Goal: Transaction & Acquisition: Book appointment/travel/reservation

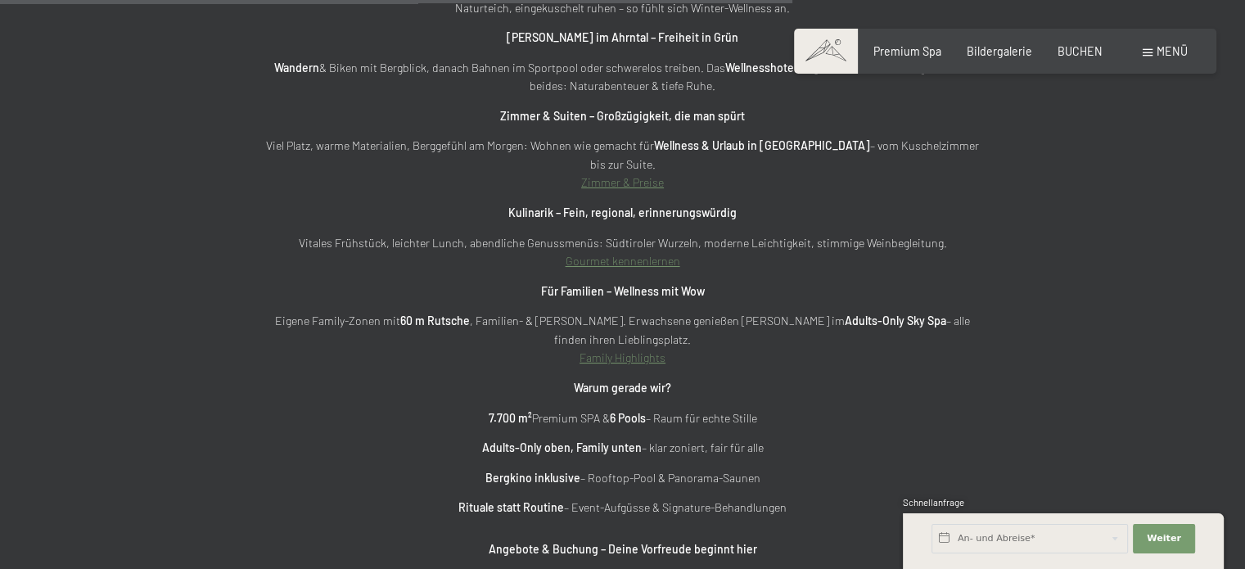
scroll to position [5077, 0]
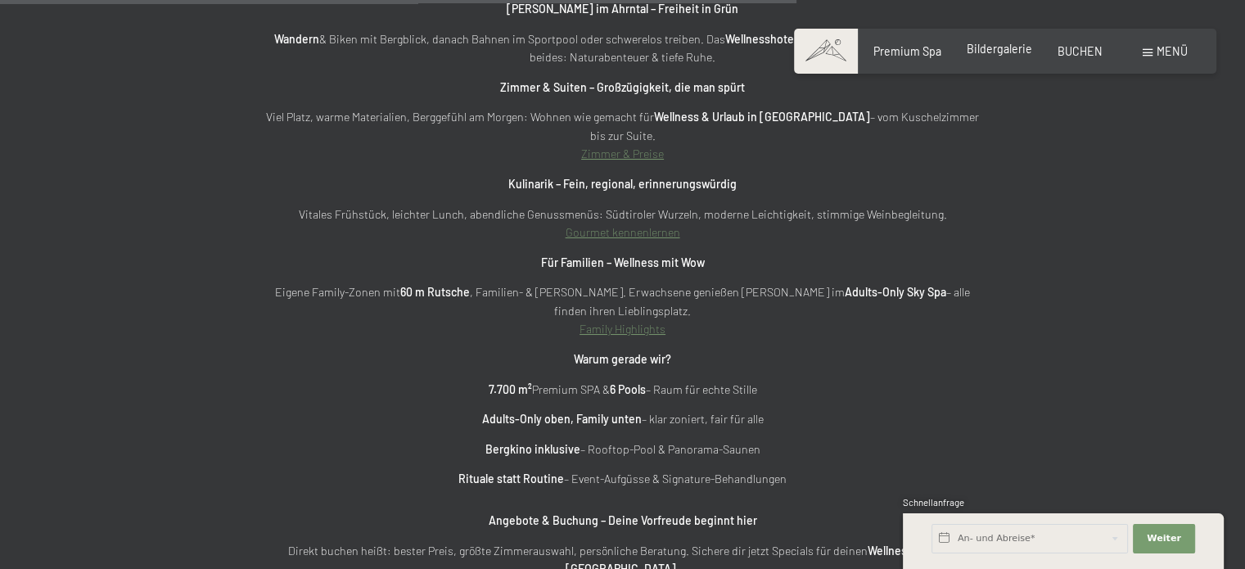
click at [988, 50] on span "Bildergalerie" at bounding box center [1000, 49] width 66 height 14
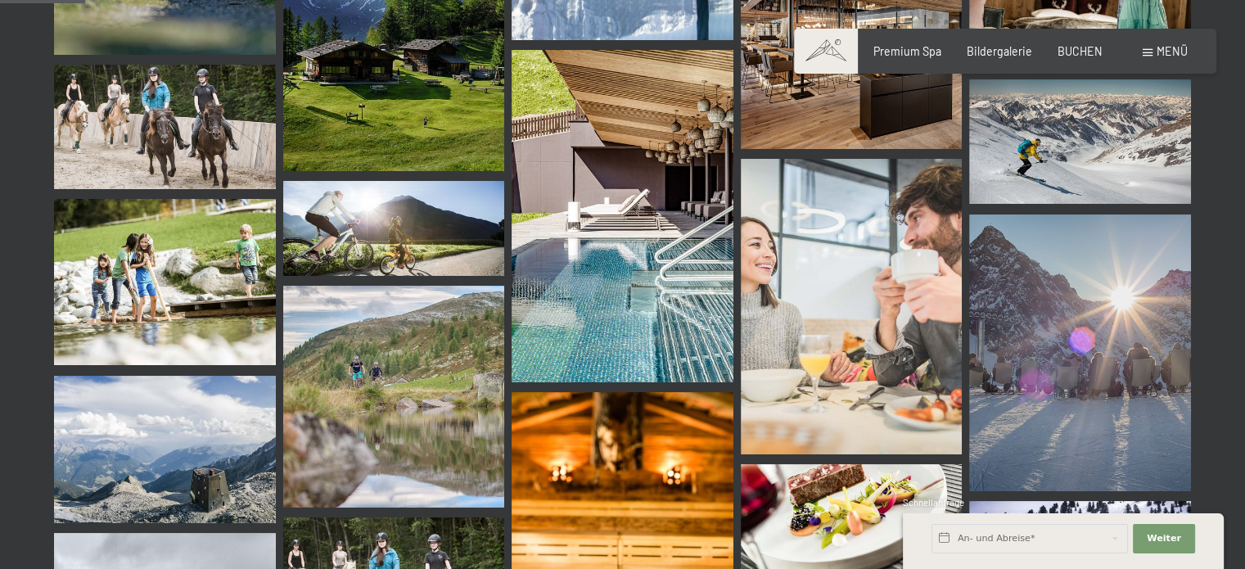
scroll to position [901, 0]
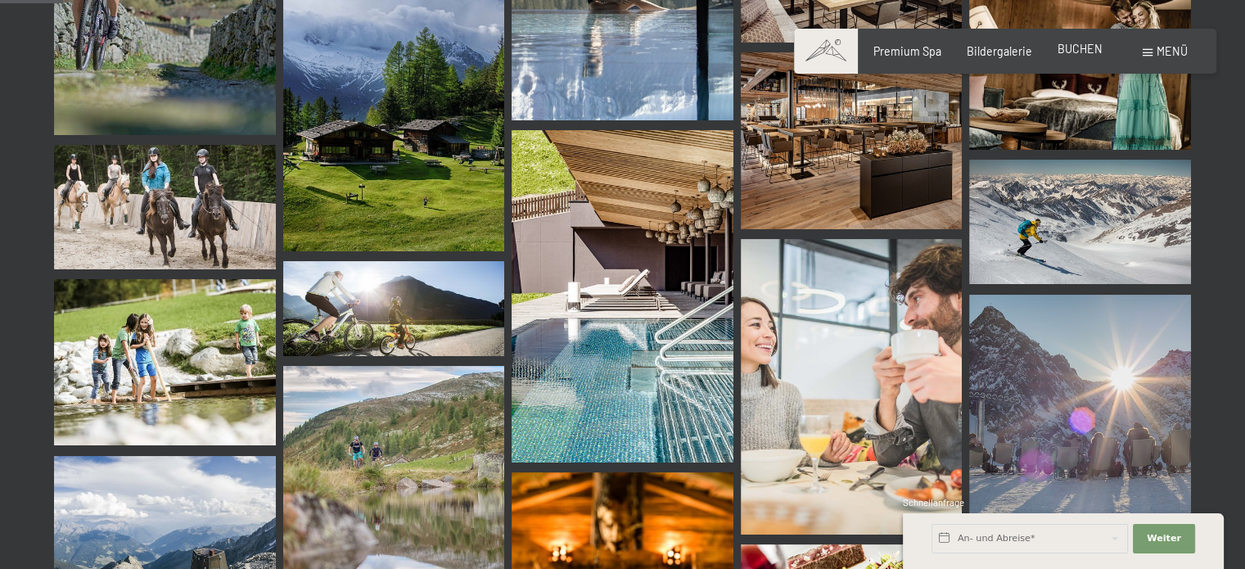
click at [1070, 52] on span "BUCHEN" at bounding box center [1080, 49] width 45 height 14
click at [1078, 47] on span "BUCHEN" at bounding box center [1080, 49] width 45 height 14
click at [1096, 47] on span "BUCHEN" at bounding box center [1080, 49] width 45 height 14
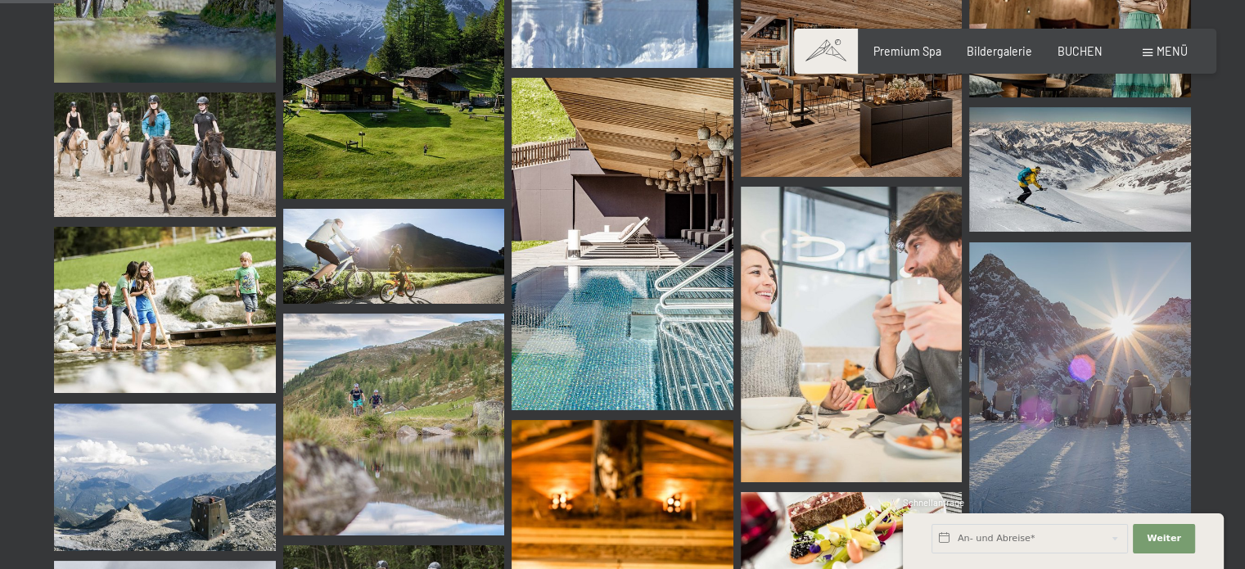
scroll to position [1146, 0]
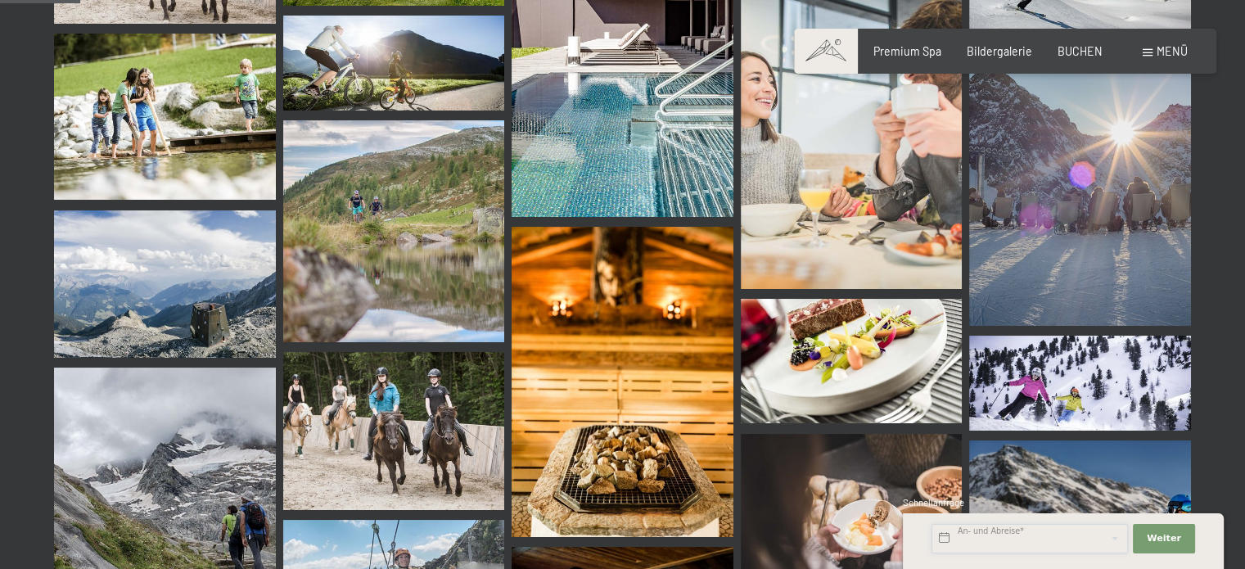
click at [1007, 536] on input "text" at bounding box center [1030, 538] width 197 height 29
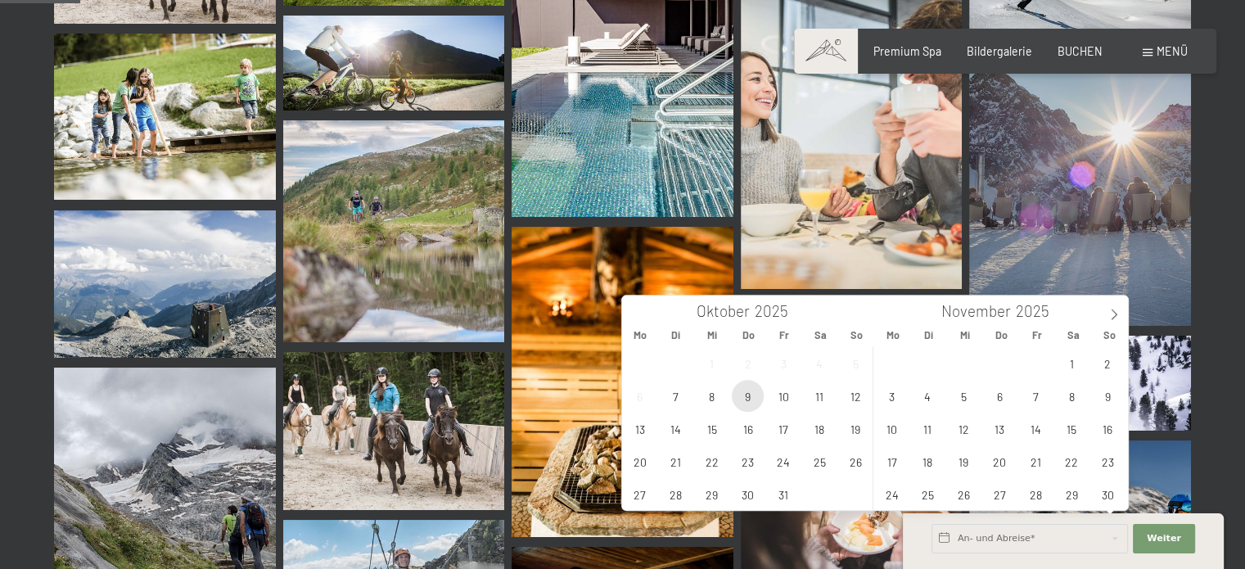
click at [747, 396] on span "9" at bounding box center [748, 396] width 32 height 32
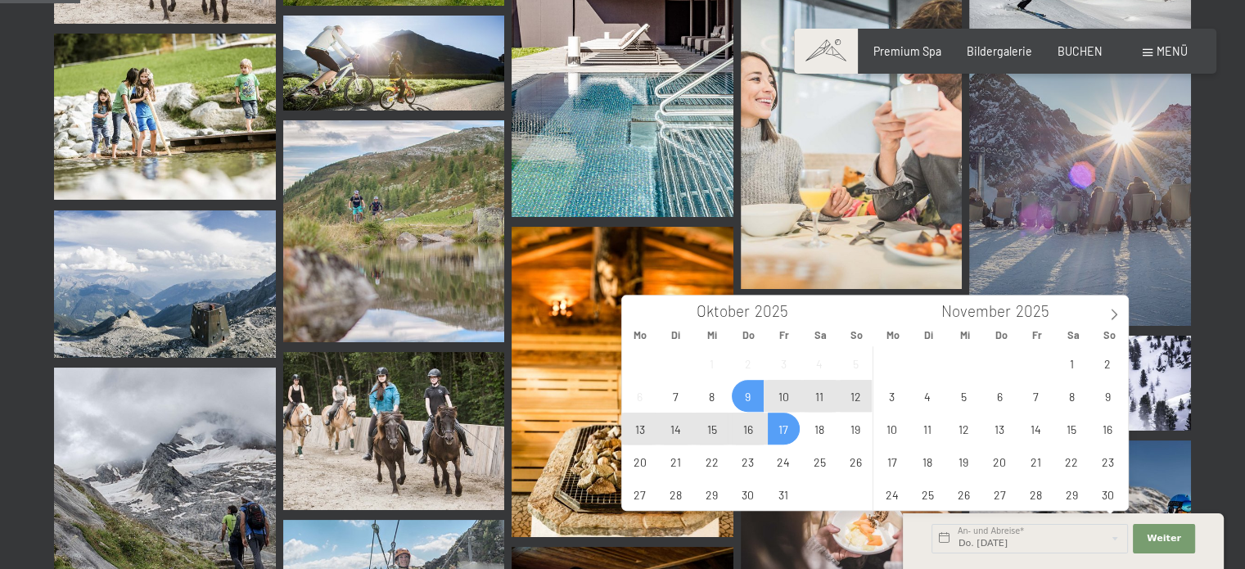
click at [783, 432] on span "17" at bounding box center [784, 429] width 32 height 32
type input "Do. 09.10.2025 - Fr. 17.10.2025"
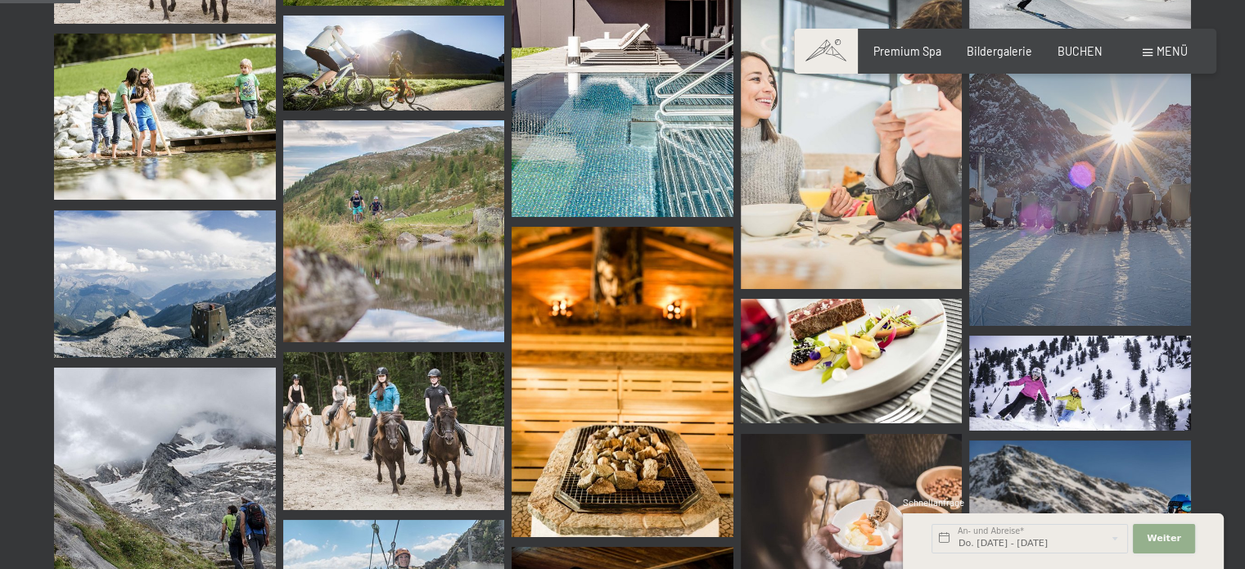
click at [1165, 538] on span "Weiter" at bounding box center [1164, 538] width 34 height 13
